Goal: Task Accomplishment & Management: Manage account settings

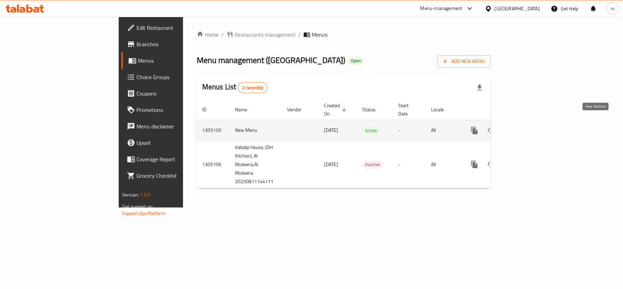
click at [528, 126] on icon "enhanced table" at bounding box center [524, 130] width 8 height 8
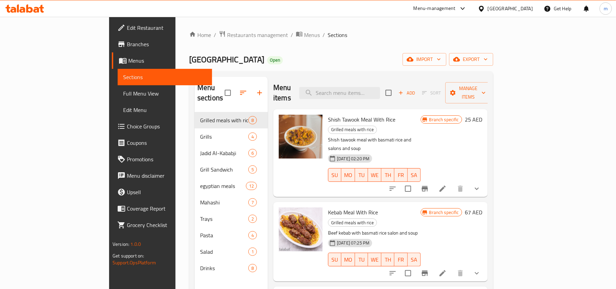
click at [127, 144] on span "Coupons" at bounding box center [167, 143] width 80 height 8
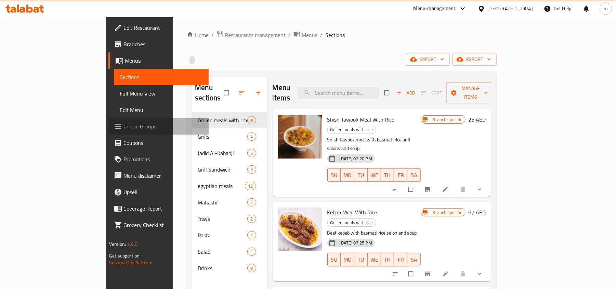
click at [124, 126] on span "Choice Groups" at bounding box center [164, 126] width 80 height 8
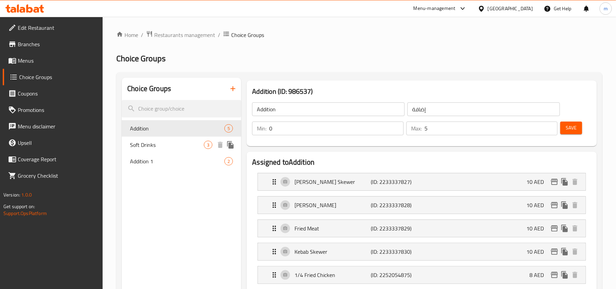
click at [147, 144] on span "Soft Drinks" at bounding box center [167, 145] width 74 height 8
type input "Soft Drinks"
type input "مشروبات غازيه"
type input "3"
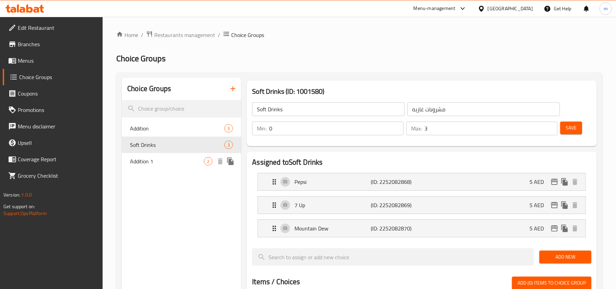
click at [144, 162] on span "Addition 1" at bounding box center [167, 161] width 74 height 8
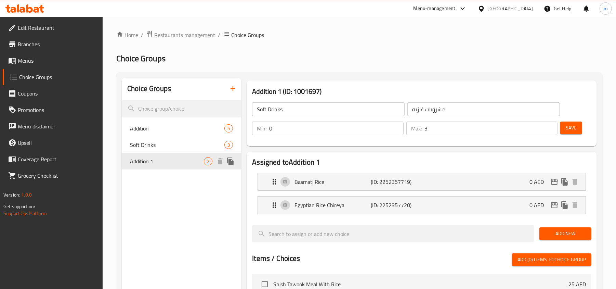
type input "Addition 1"
type input "إضافة 1"
type input "1"
click at [148, 132] on span "Addition" at bounding box center [167, 128] width 74 height 8
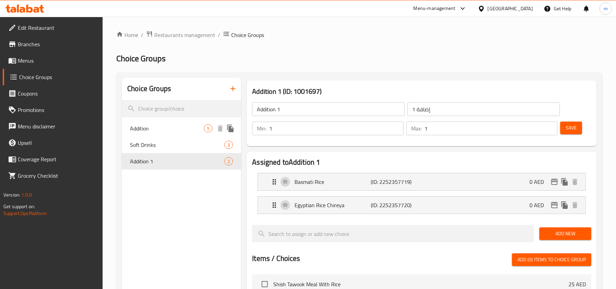
type input "Addition"
type input "إضافة"
type input "0"
type input "5"
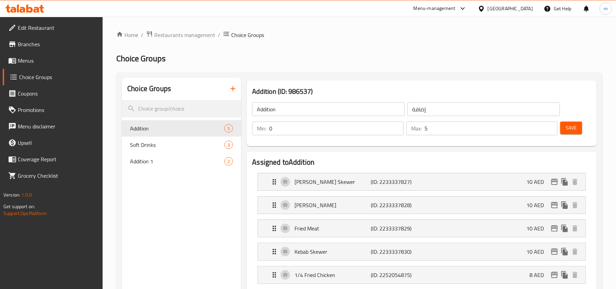
click at [29, 62] on span "Menus" at bounding box center [58, 60] width 80 height 8
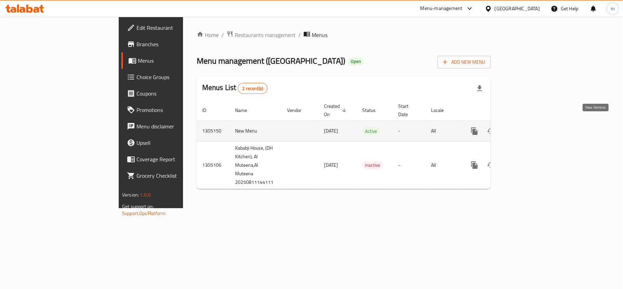
click at [528, 127] on icon "enhanced table" at bounding box center [524, 131] width 8 height 8
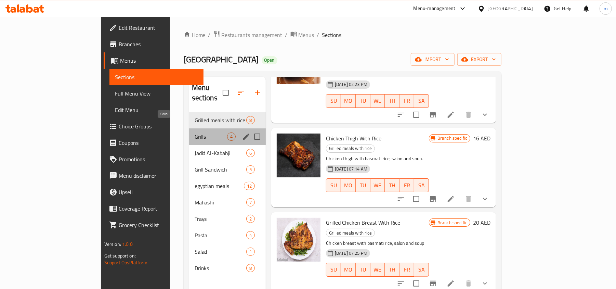
click at [195, 132] on span "Grills" at bounding box center [211, 136] width 33 height 8
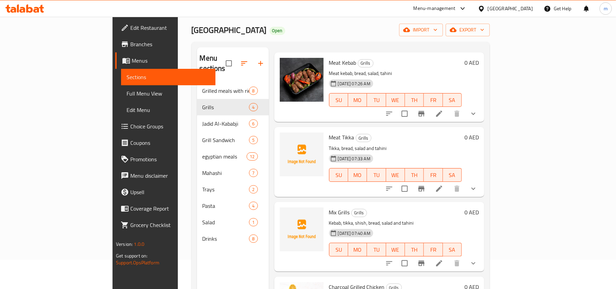
scroll to position [46, 0]
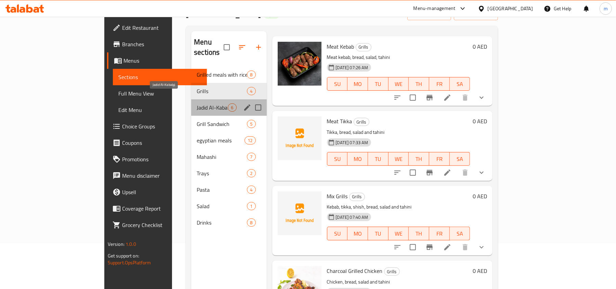
click at [197, 103] on span "Jadid Al-Kababji" at bounding box center [212, 107] width 31 height 8
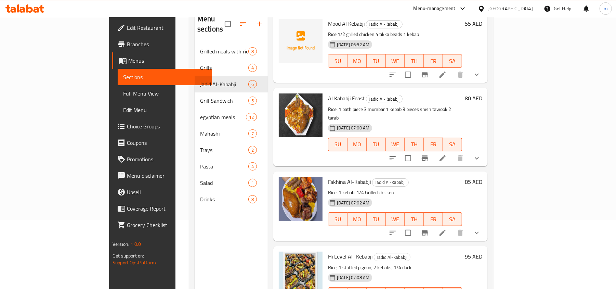
scroll to position [96, 0]
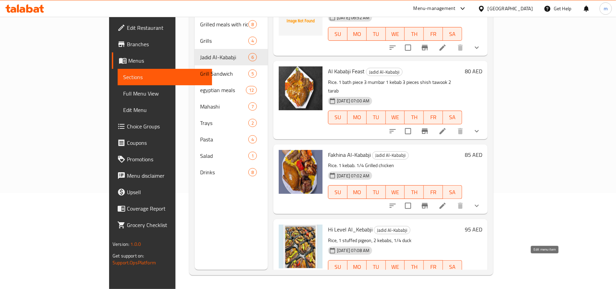
click at [446, 278] on icon at bounding box center [443, 281] width 6 height 6
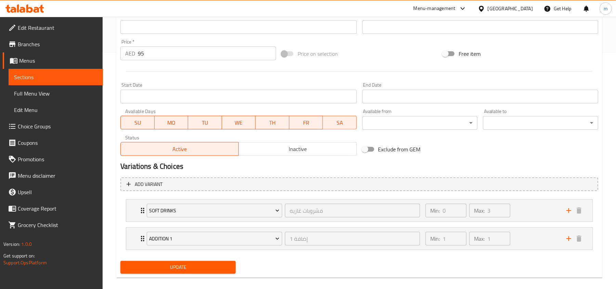
scroll to position [245, 0]
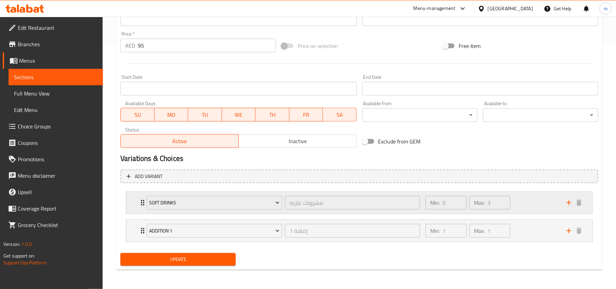
click at [545, 200] on div "Min: 0 ​ Max: 3 ​" at bounding box center [492, 203] width 141 height 22
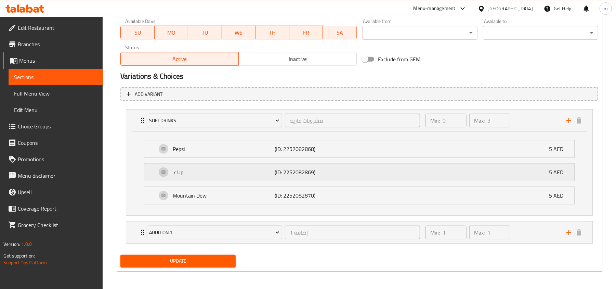
scroll to position [329, 0]
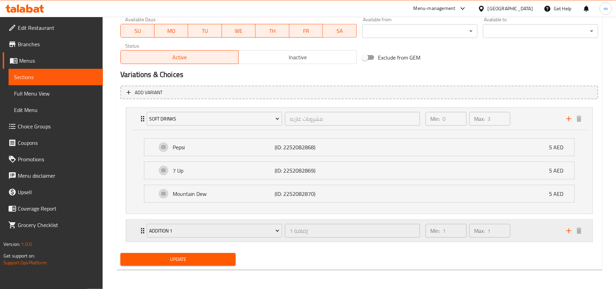
click at [531, 229] on div "Min: 1 ​ Max: 1 ​" at bounding box center [492, 231] width 141 height 22
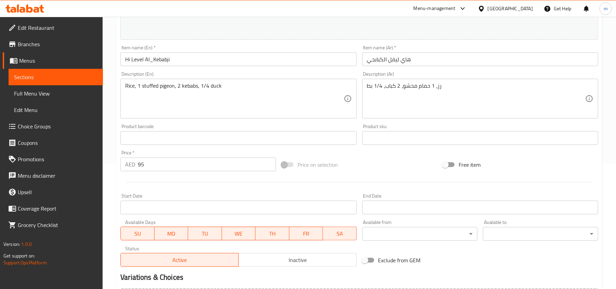
scroll to position [55, 0]
